Goal: Information Seeking & Learning: Learn about a topic

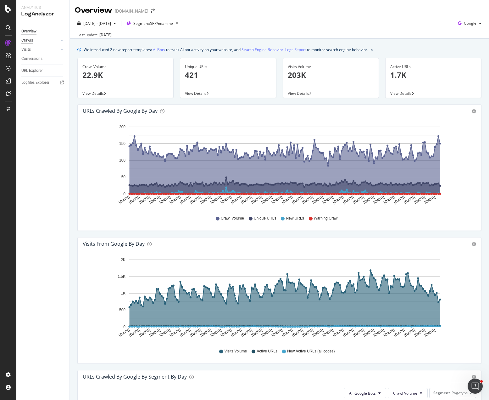
click at [26, 41] on div "Crawls" at bounding box center [27, 40] width 12 height 7
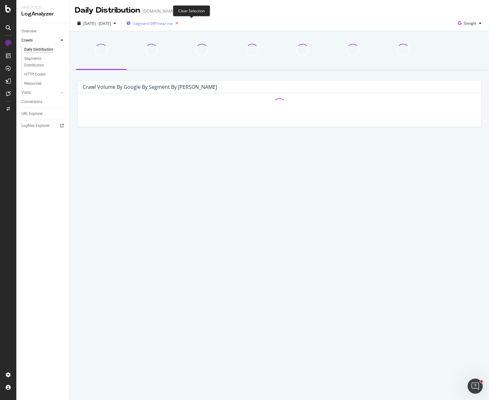
click at [181, 23] on icon "button" at bounding box center [177, 23] width 8 height 9
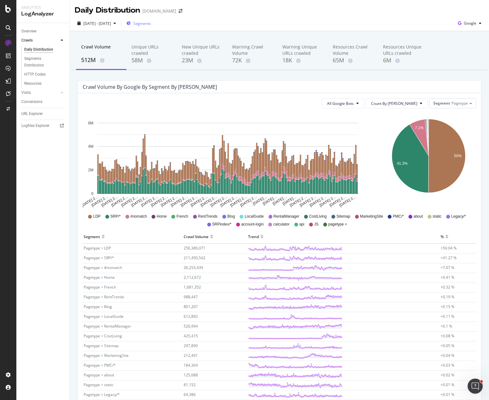
click at [218, 76] on div "Crawl Volume 512M Unique URLs crawled 58M New Unique URLs crawled 23M Warning C…" at bounding box center [279, 269] width 419 height 477
click at [385, 184] on icon "7.1% 41.3% 50%" at bounding box center [429, 160] width 93 height 94
click at [193, 78] on div "Crawl Volume 512M Unique URLs crawled 58M New Unique URLs crawled 23M Warning C…" at bounding box center [279, 269] width 419 height 477
click at [27, 90] on div "Visits" at bounding box center [25, 92] width 9 height 7
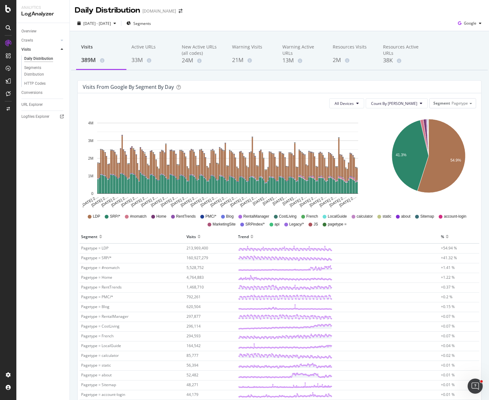
click at [470, 169] on icon "41.3% 54.9%" at bounding box center [429, 160] width 93 height 94
click at [470, 166] on icon "41.3% 54.9%" at bounding box center [429, 160] width 93 height 94
click at [383, 181] on icon "41.3% 54.9%" at bounding box center [429, 160] width 93 height 94
click at [420, 122] on icon "A chart." at bounding box center [424, 138] width 8 height 37
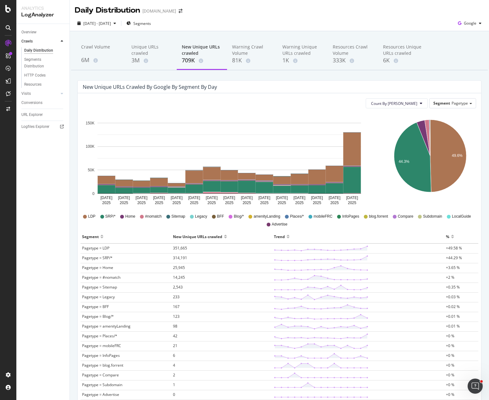
click at [125, 76] on div "Crawl Volume 6M Unique URLs crawled 3M New Unique URLs crawled 709K Warning Cra…" at bounding box center [279, 245] width 419 height 429
click at [93, 56] on div at bounding box center [94, 55] width 3 height 3
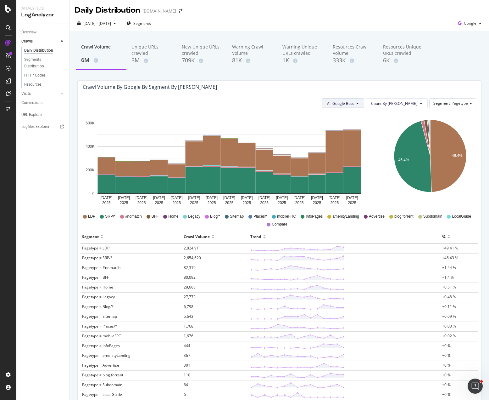
click at [364, 103] on button "All Google Bots" at bounding box center [343, 103] width 42 height 10
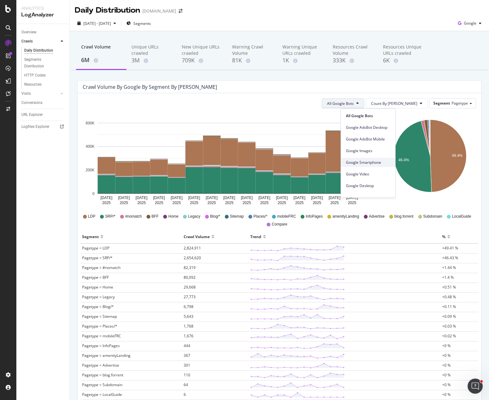
click at [376, 162] on span "Google Smartphone" at bounding box center [368, 163] width 44 height 6
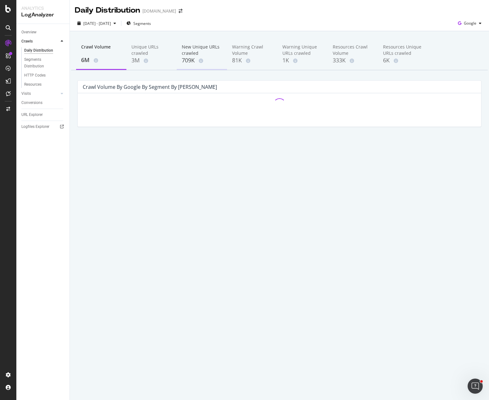
click at [189, 55] on div "New Unique URLs crawled" at bounding box center [202, 50] width 40 height 13
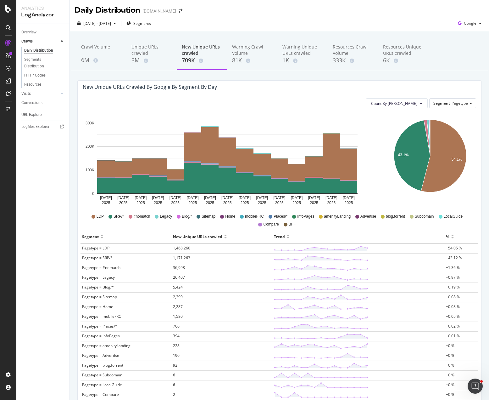
click at [201, 52] on div "New Unique URLs crawled" at bounding box center [202, 50] width 40 height 13
click at [150, 57] on div "3M" at bounding box center [152, 60] width 40 height 8
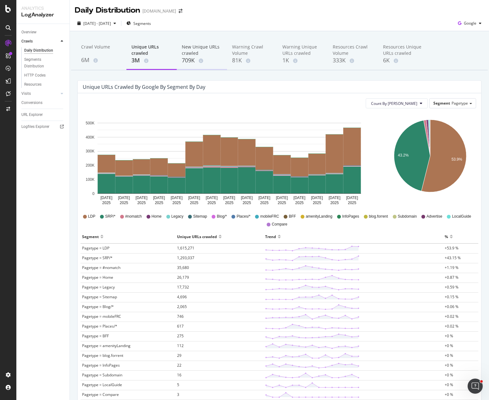
click at [201, 54] on div "New Unique URLs crawled" at bounding box center [202, 50] width 40 height 13
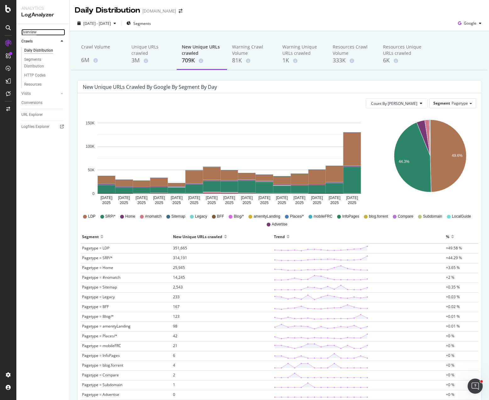
click at [28, 32] on div "Overview" at bounding box center [28, 32] width 15 height 7
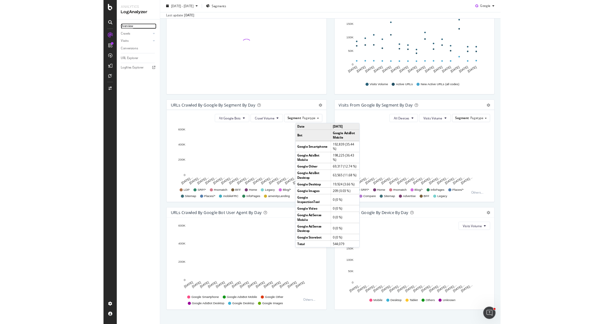
scroll to position [125, 0]
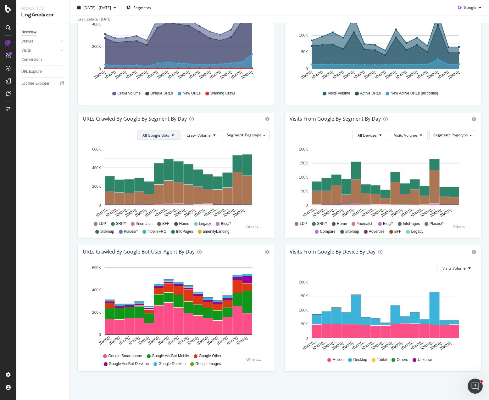
click at [162, 137] on span "All Google Bots" at bounding box center [156, 134] width 27 height 5
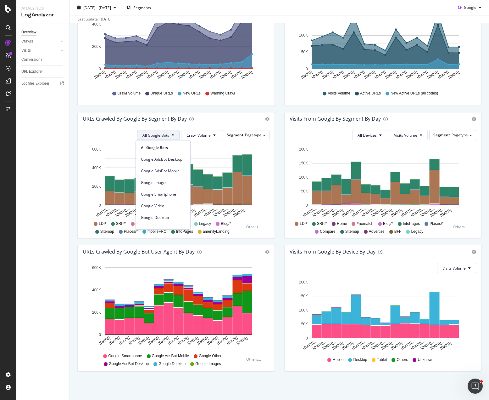
click at [280, 145] on div "Visits from Google By Segment By Day Timeline (by Value) Table All Devices Visi…" at bounding box center [383, 178] width 207 height 133
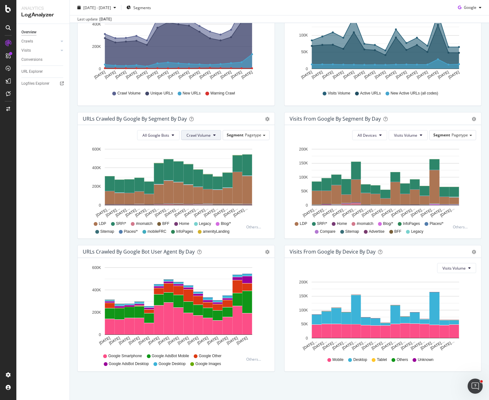
click at [210, 133] on button "Crawl Volume" at bounding box center [201, 135] width 40 height 10
click at [197, 161] on span "Unique URLs" at bounding box center [196, 159] width 25 height 6
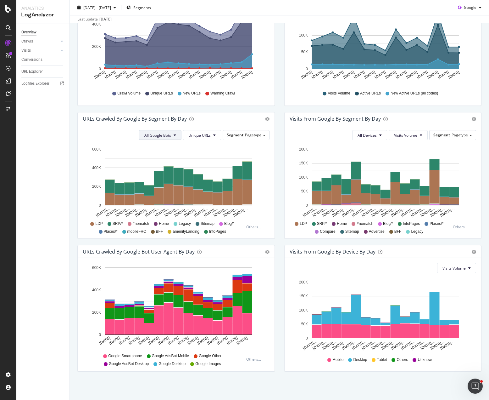
click at [158, 133] on span "All Google Bots" at bounding box center [157, 134] width 27 height 5
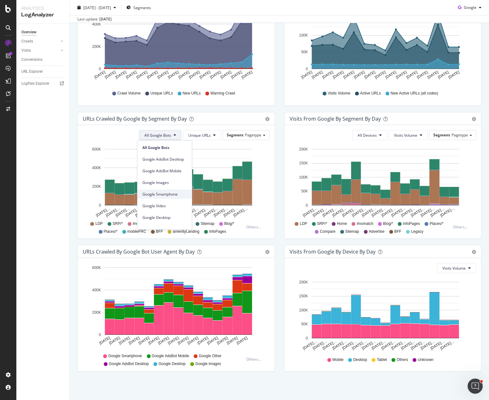
click at [171, 192] on span "Google Smartphone" at bounding box center [165, 194] width 44 height 6
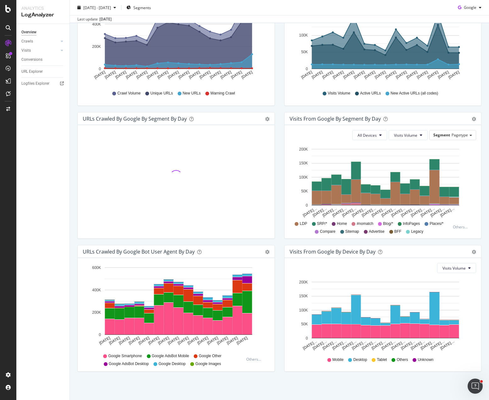
click at [171, 192] on div at bounding box center [176, 176] width 187 height 93
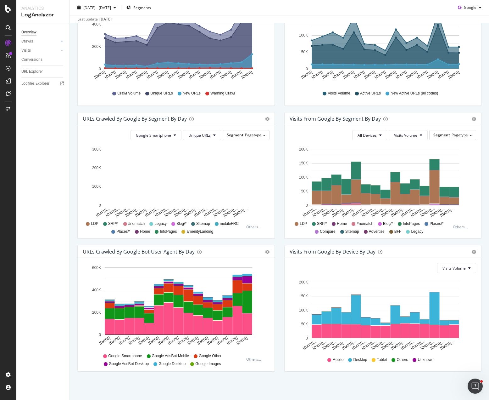
click at [280, 108] on div "Visits from Google by day Area Table Hold CTRL while clicking to filter the rep…" at bounding box center [383, 45] width 207 height 133
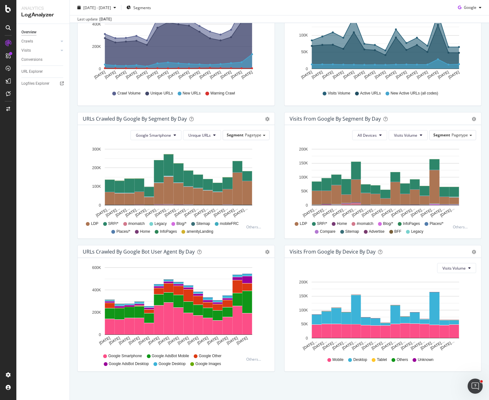
click at [276, 109] on div "URLs Crawled by Google by day Area Table Hold CTRL while clicking to filter the…" at bounding box center [176, 45] width 207 height 133
click at [161, 135] on span "Google Smartphone" at bounding box center [153, 134] width 35 height 5
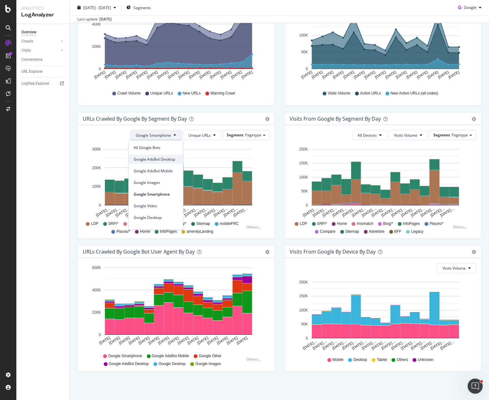
click at [164, 159] on span "Google AdsBot Desktop" at bounding box center [156, 159] width 44 height 6
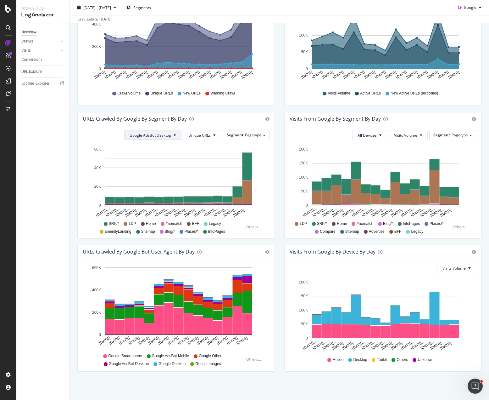
click at [159, 137] on span "Google AdsBot Desktop" at bounding box center [151, 134] width 42 height 5
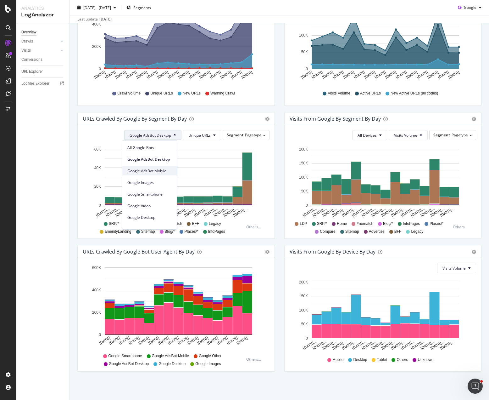
click at [161, 171] on span "Google AdsBot Mobile" at bounding box center [149, 171] width 44 height 6
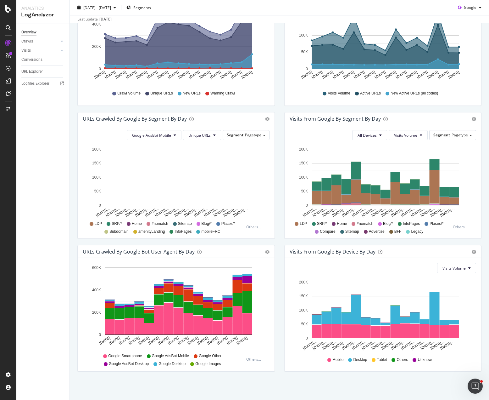
click at [277, 147] on div "URLs Crawled by Google By Segment By Day Timeline (by Value) Table Google AdsBo…" at bounding box center [176, 178] width 207 height 133
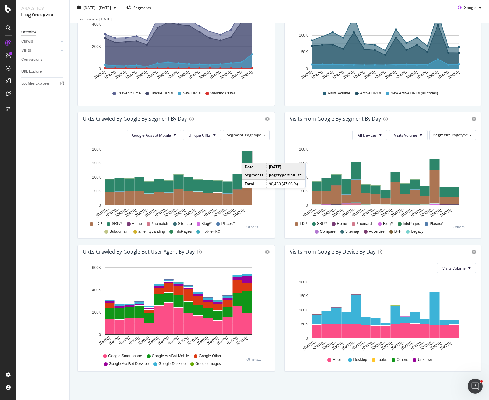
click at [249, 156] on rect "A chart." at bounding box center [248, 163] width 10 height 25
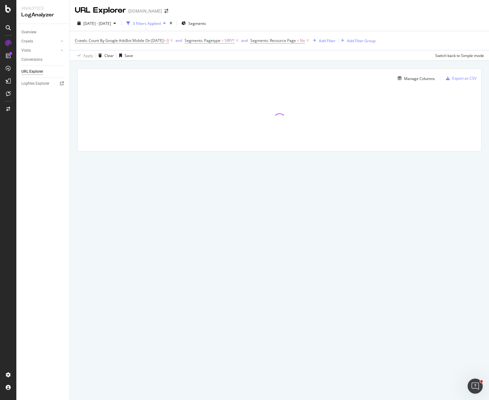
click at [73, 151] on div "Manage Columns Export as CSV Full URL Crawls: Good HTTP Codes Count By Google" at bounding box center [279, 117] width 419 height 113
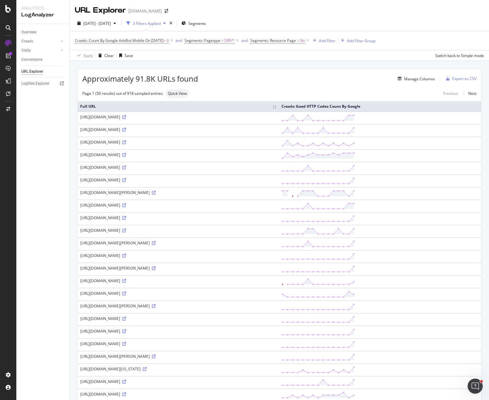
click at [279, 77] on div "Manage Columns" at bounding box center [316, 79] width 237 height 8
click at [126, 180] on icon at bounding box center [124, 180] width 4 height 4
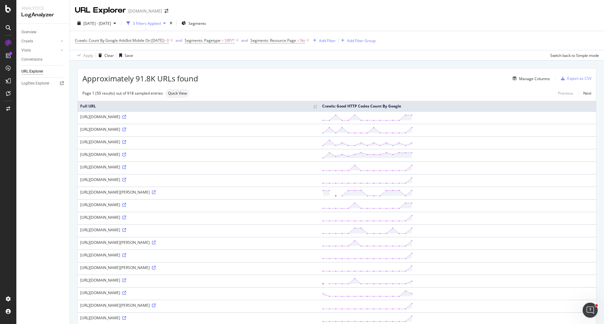
click at [357, 15] on div "URL Explorer ForRent.com" at bounding box center [337, 8] width 534 height 16
click at [391, 15] on div "URL Explorer ForRent.com" at bounding box center [337, 8] width 534 height 16
click at [384, 17] on div "2025 Aug. 24th - Sep. 7th 3 Filters Applied Segments Crawls: Count By Google Ad…" at bounding box center [337, 38] width 534 height 45
drag, startPoint x: 395, startPoint y: 12, endPoint x: 410, endPoint y: 0, distance: 19.3
click at [395, 11] on div "URL Explorer ForRent.com" at bounding box center [337, 8] width 534 height 16
